Goal: Task Accomplishment & Management: Manage account settings

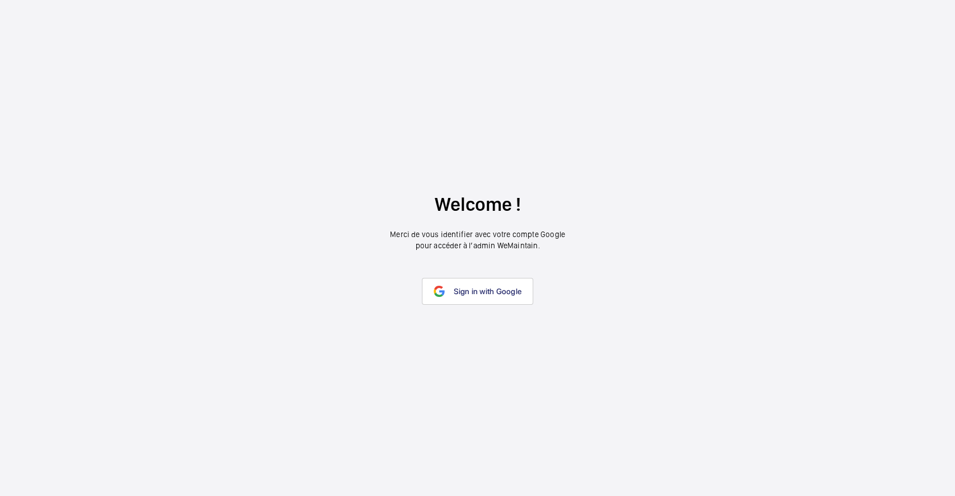
click at [525, 297] on link "Sign in with Google" at bounding box center [477, 291] width 111 height 27
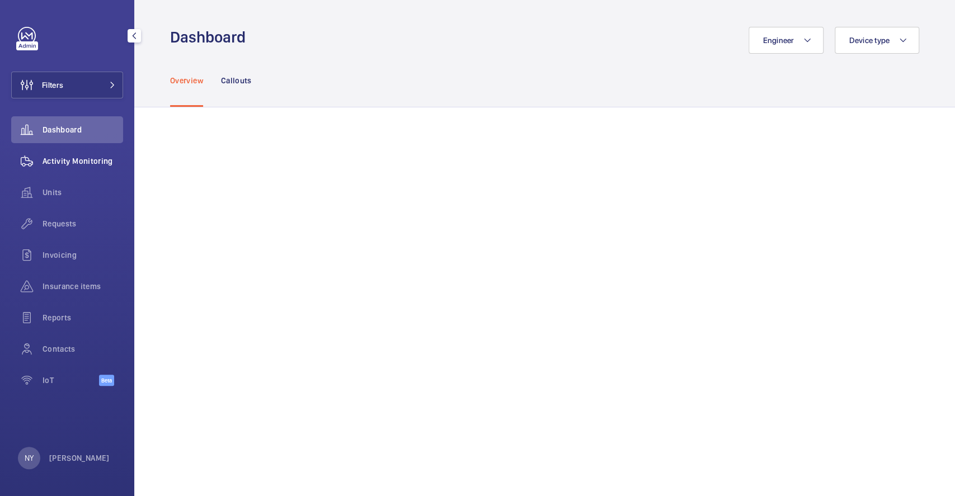
click at [79, 161] on span "Activity Monitoring" at bounding box center [83, 161] width 81 height 11
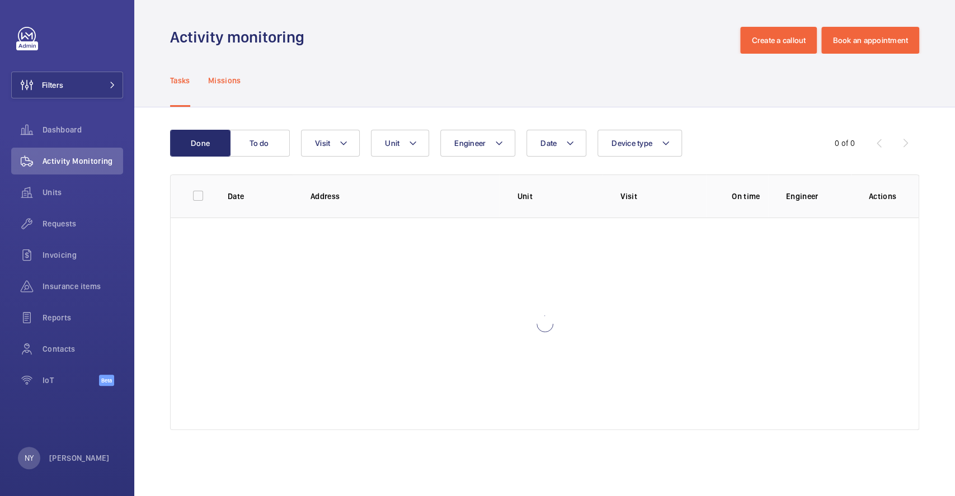
click at [232, 75] on p "Missions" at bounding box center [224, 80] width 33 height 11
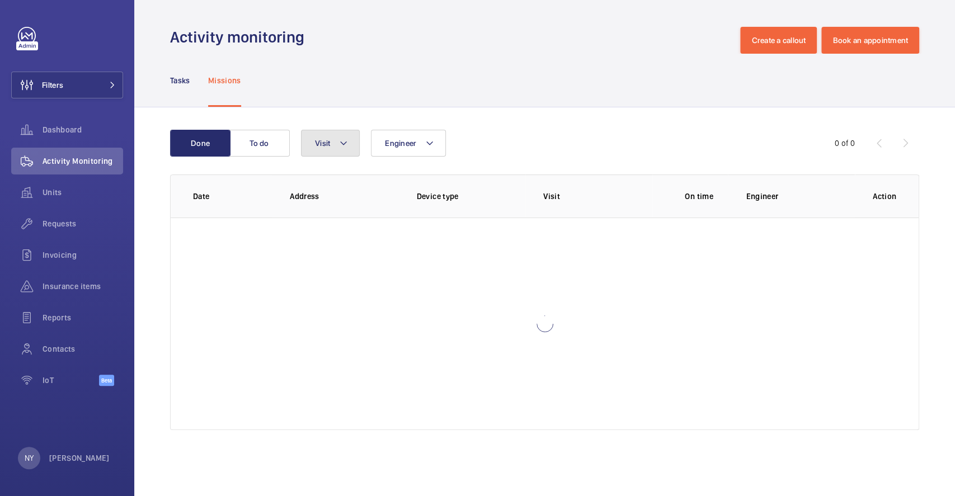
click at [323, 151] on button "Visit" at bounding box center [330, 143] width 59 height 27
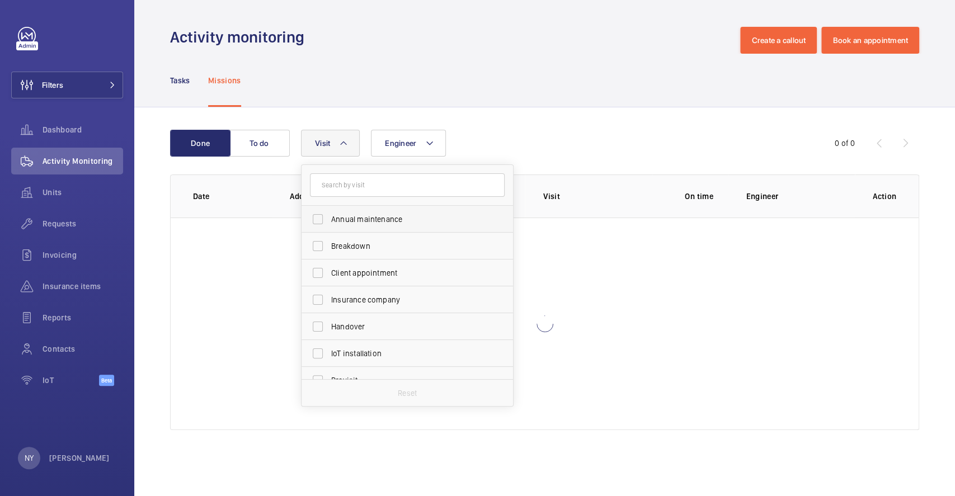
click at [356, 217] on span "Annual maintenance" at bounding box center [408, 219] width 154 height 11
click at [329, 217] on input "Annual maintenance" at bounding box center [318, 219] width 22 height 22
checkbox input "true"
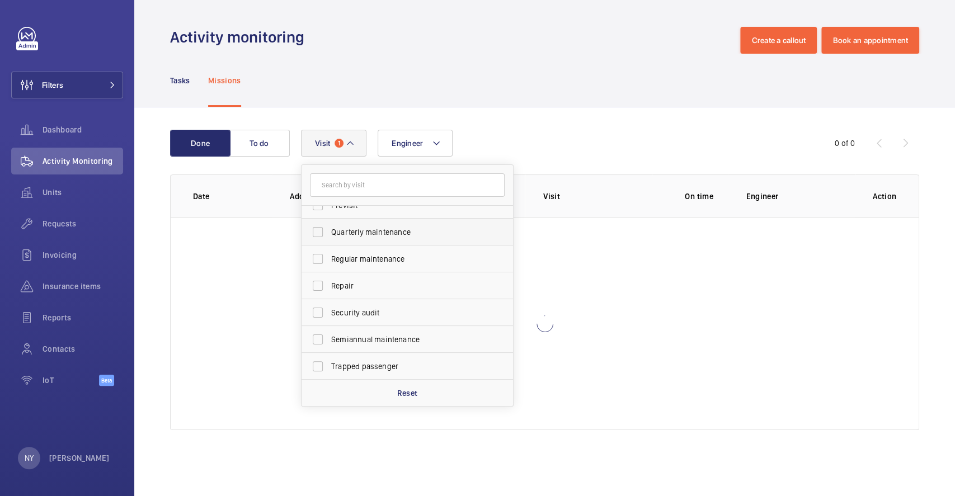
click at [363, 229] on span "Quarterly maintenance" at bounding box center [408, 232] width 154 height 11
click at [329, 229] on input "Quarterly maintenance" at bounding box center [318, 232] width 22 height 22
checkbox input "true"
click at [367, 253] on span "Regular maintenance" at bounding box center [408, 258] width 154 height 11
click at [329, 253] on input "Regular maintenance" at bounding box center [318, 259] width 22 height 22
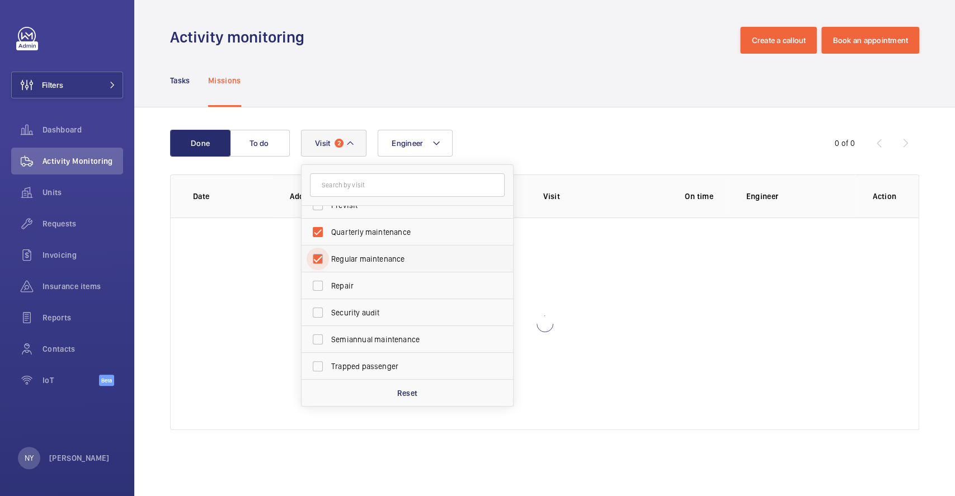
checkbox input "true"
drag, startPoint x: 372, startPoint y: 340, endPoint x: 349, endPoint y: 303, distance: 43.7
click at [372, 340] on span "Semiannual maintenance" at bounding box center [408, 339] width 154 height 11
click at [329, 340] on input "Semiannual maintenance" at bounding box center [318, 339] width 22 height 22
checkbox input "true"
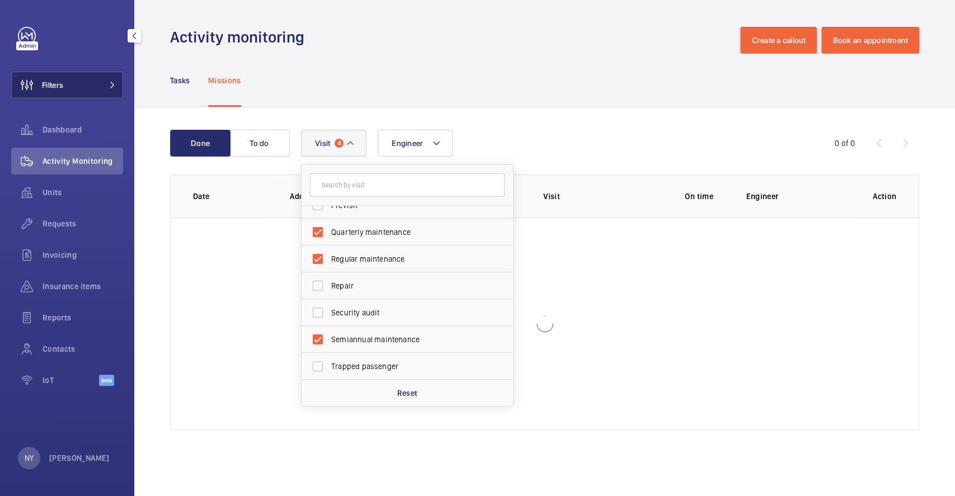
click at [53, 74] on span "Filters" at bounding box center [37, 85] width 51 height 27
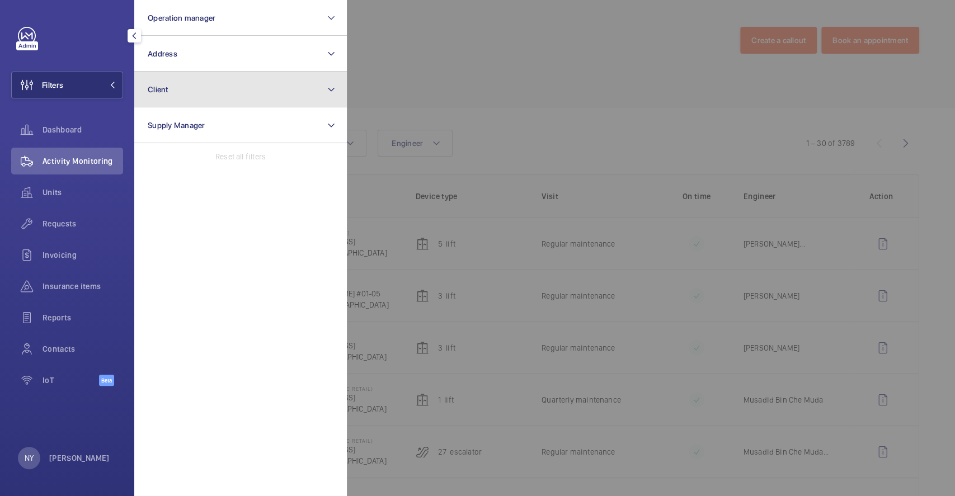
click at [223, 91] on button "Client" at bounding box center [240, 90] width 213 height 36
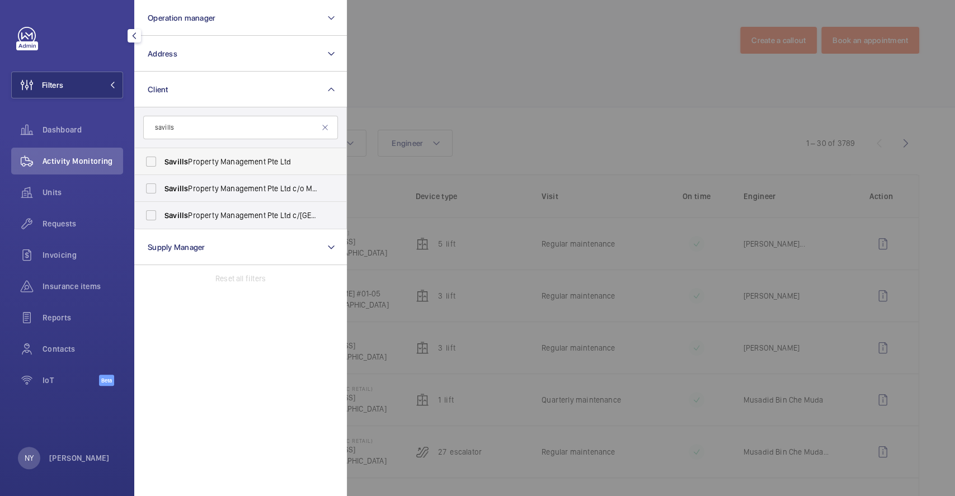
type input "savills"
click at [210, 156] on span "Savills Property Management Pte Ltd" at bounding box center [241, 161] width 154 height 11
click at [162, 156] on input "Savills Property Management Pte Ltd" at bounding box center [151, 162] width 22 height 22
checkbox input "true"
click at [436, 89] on div at bounding box center [824, 248] width 955 height 496
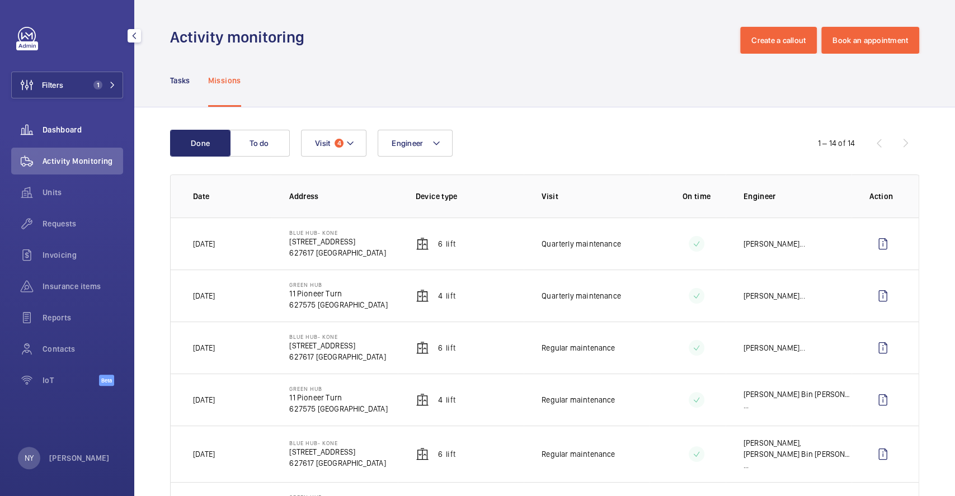
click at [76, 124] on span "Dashboard" at bounding box center [83, 129] width 81 height 11
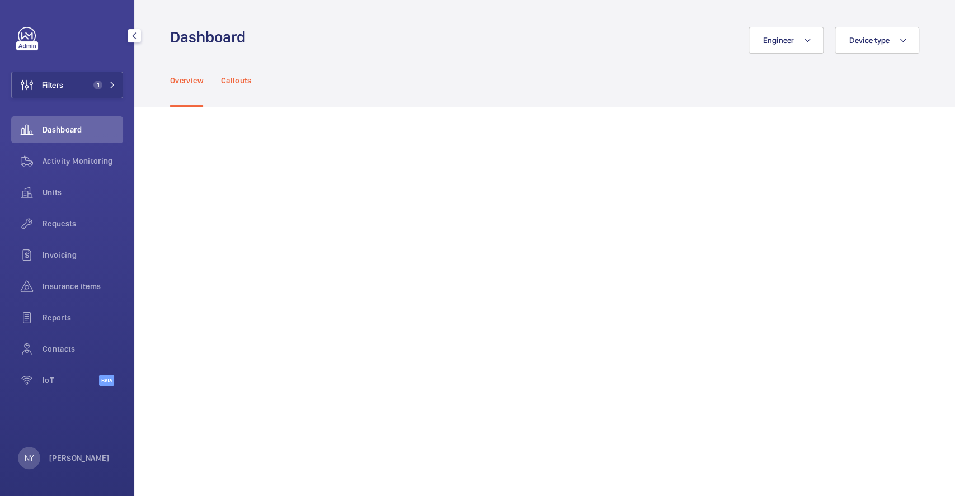
click at [230, 83] on p "Callouts" at bounding box center [236, 80] width 31 height 11
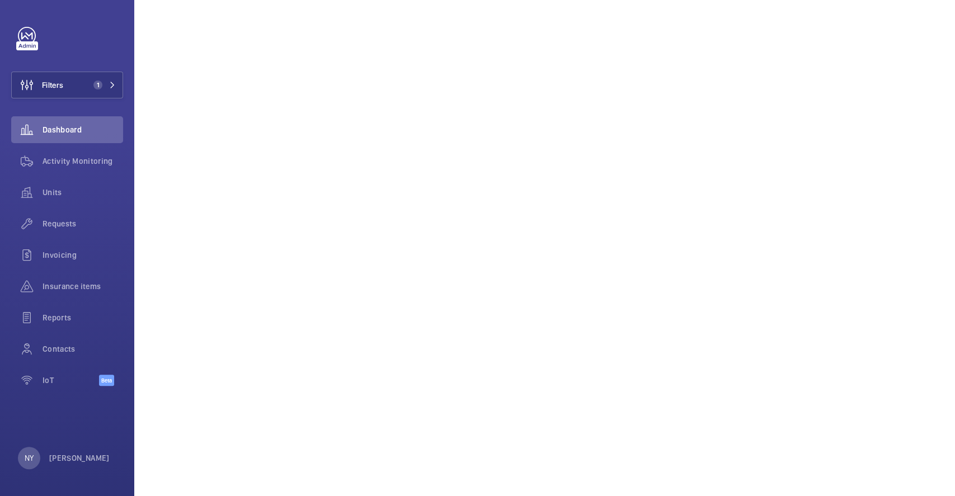
scroll to position [688, 0]
click at [53, 459] on p "[PERSON_NAME]" at bounding box center [79, 458] width 60 height 11
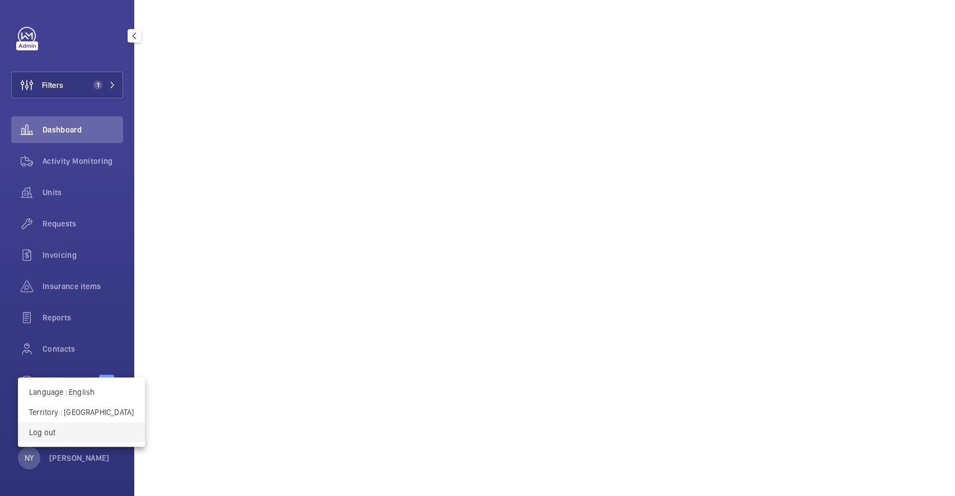
click at [80, 439] on button "Log out" at bounding box center [81, 432] width 127 height 20
